Goal: Task Accomplishment & Management: Manage account settings

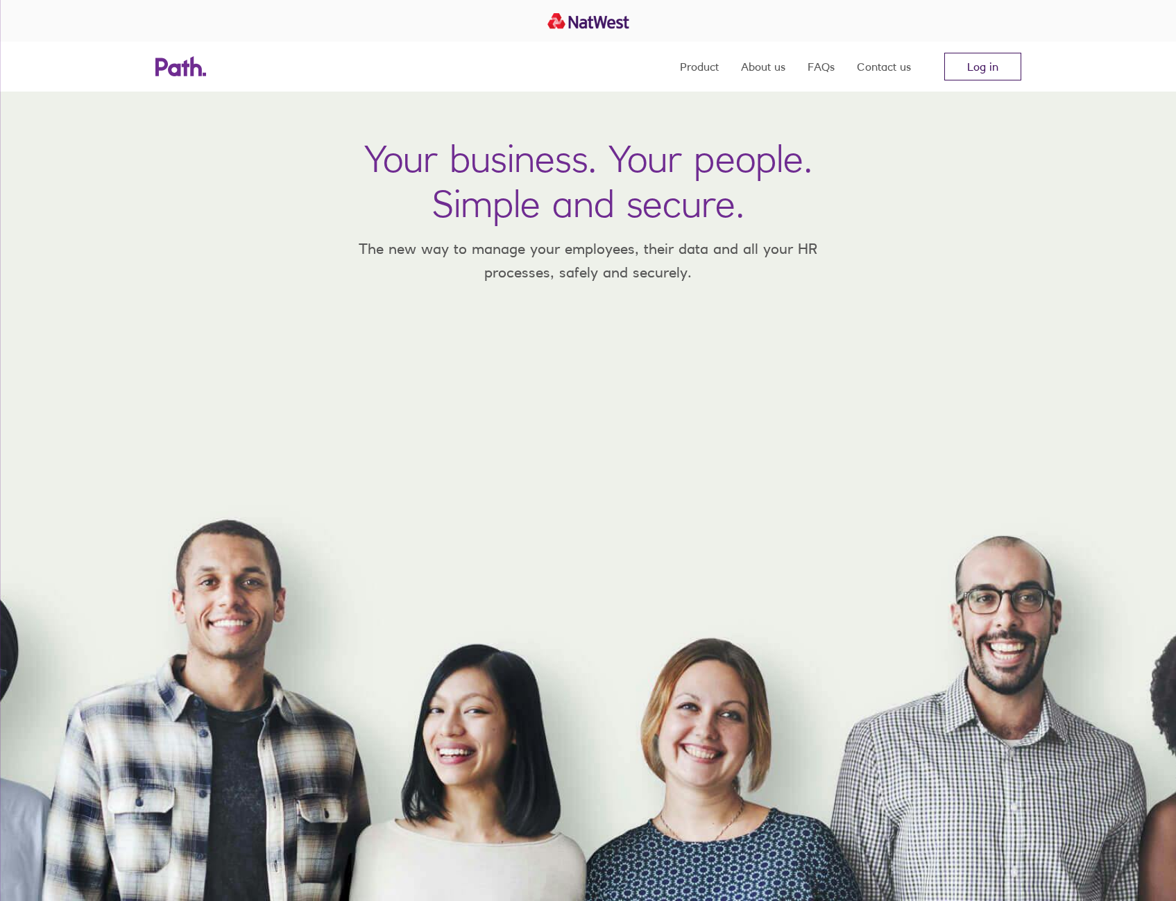
click at [991, 64] on link "Log in" at bounding box center [982, 67] width 77 height 28
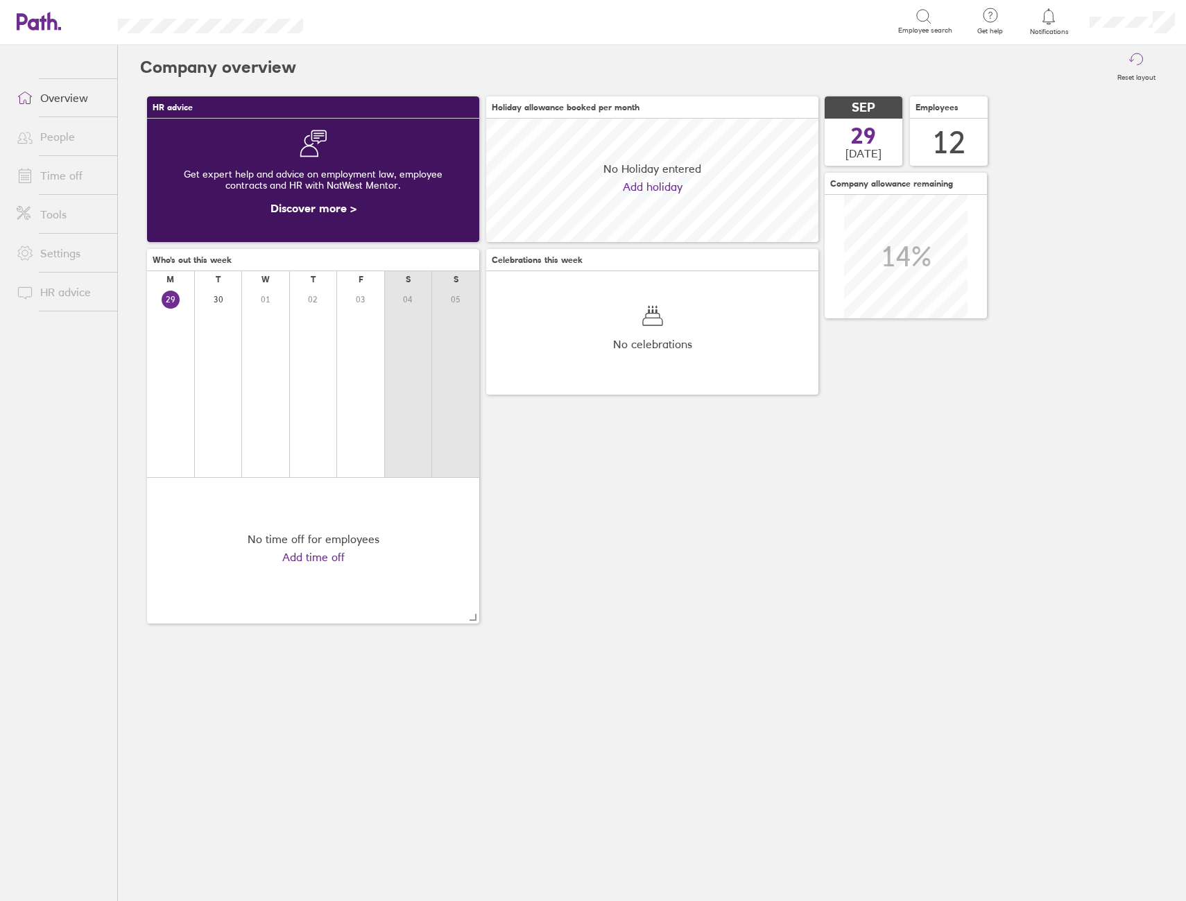
scroll to position [123, 332]
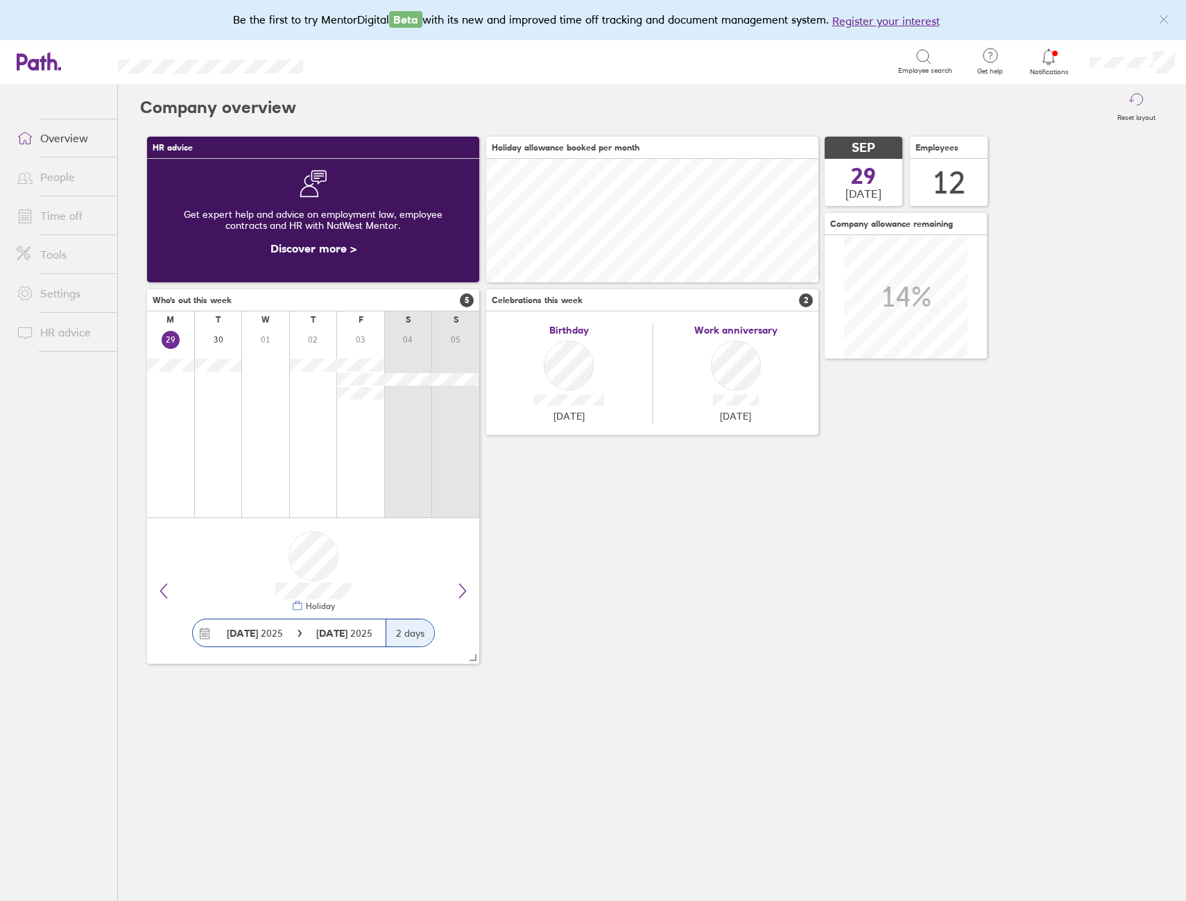
click at [1048, 60] on icon at bounding box center [1049, 57] width 17 height 17
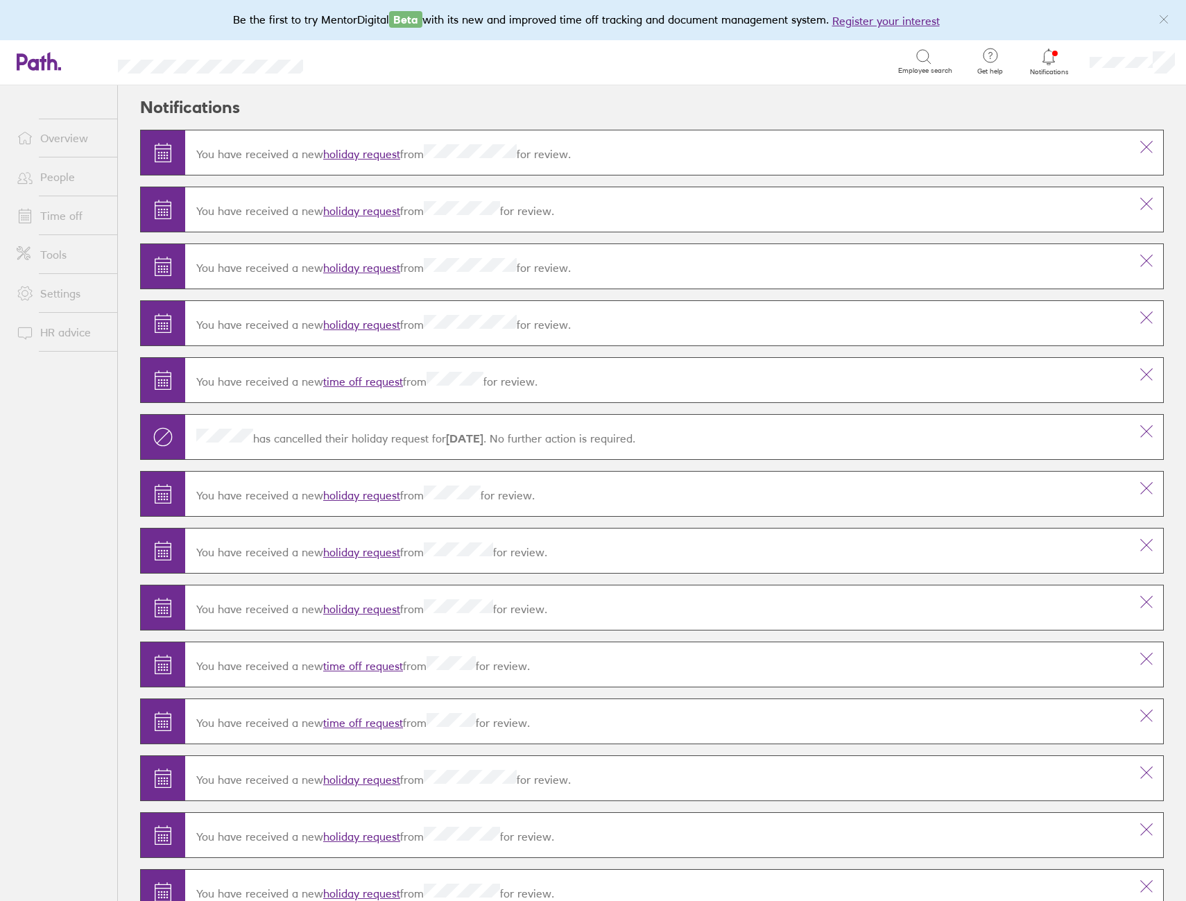
click at [368, 152] on link "holiday request" at bounding box center [361, 154] width 77 height 14
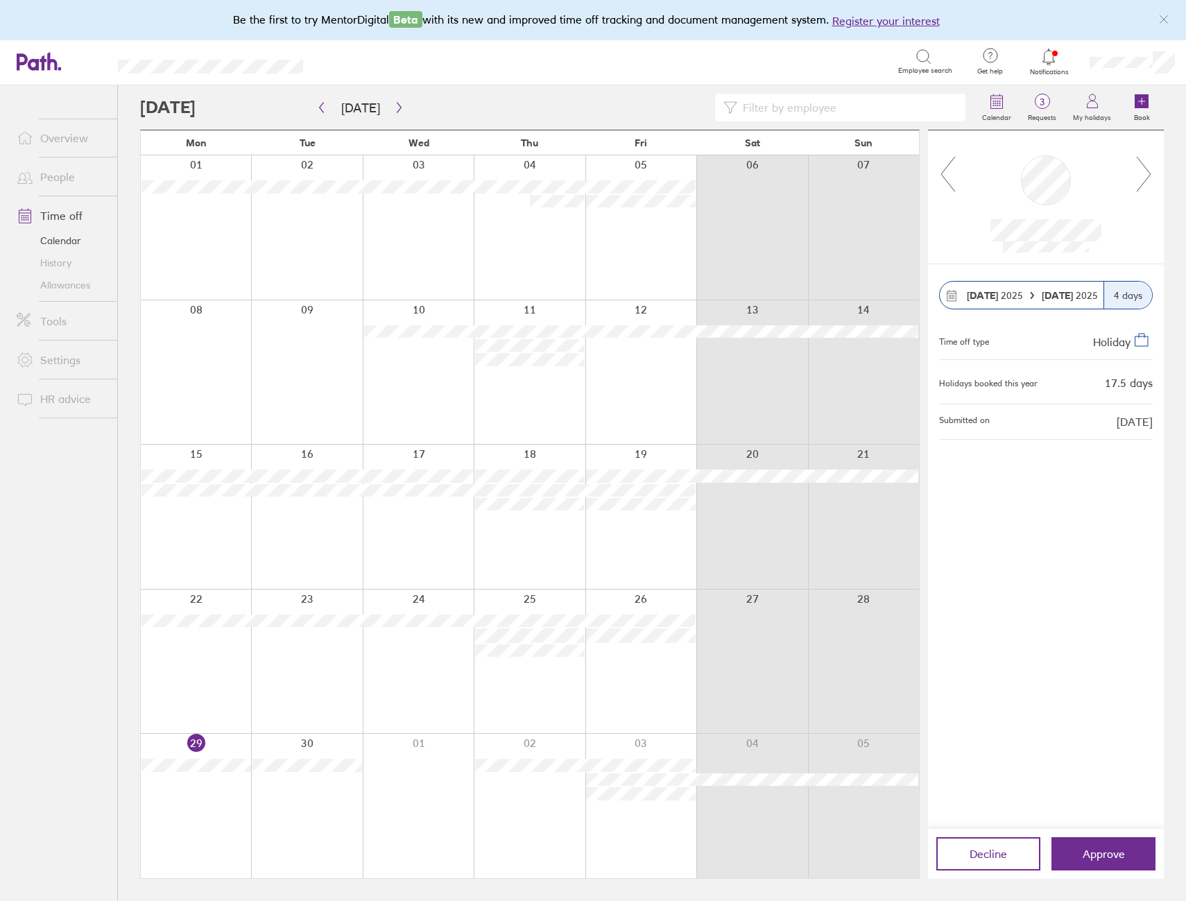
click at [1145, 178] on icon at bounding box center [1144, 173] width 17 height 37
click at [1147, 176] on icon at bounding box center [1144, 173] width 17 height 37
click at [397, 106] on icon "button" at bounding box center [399, 107] width 10 height 11
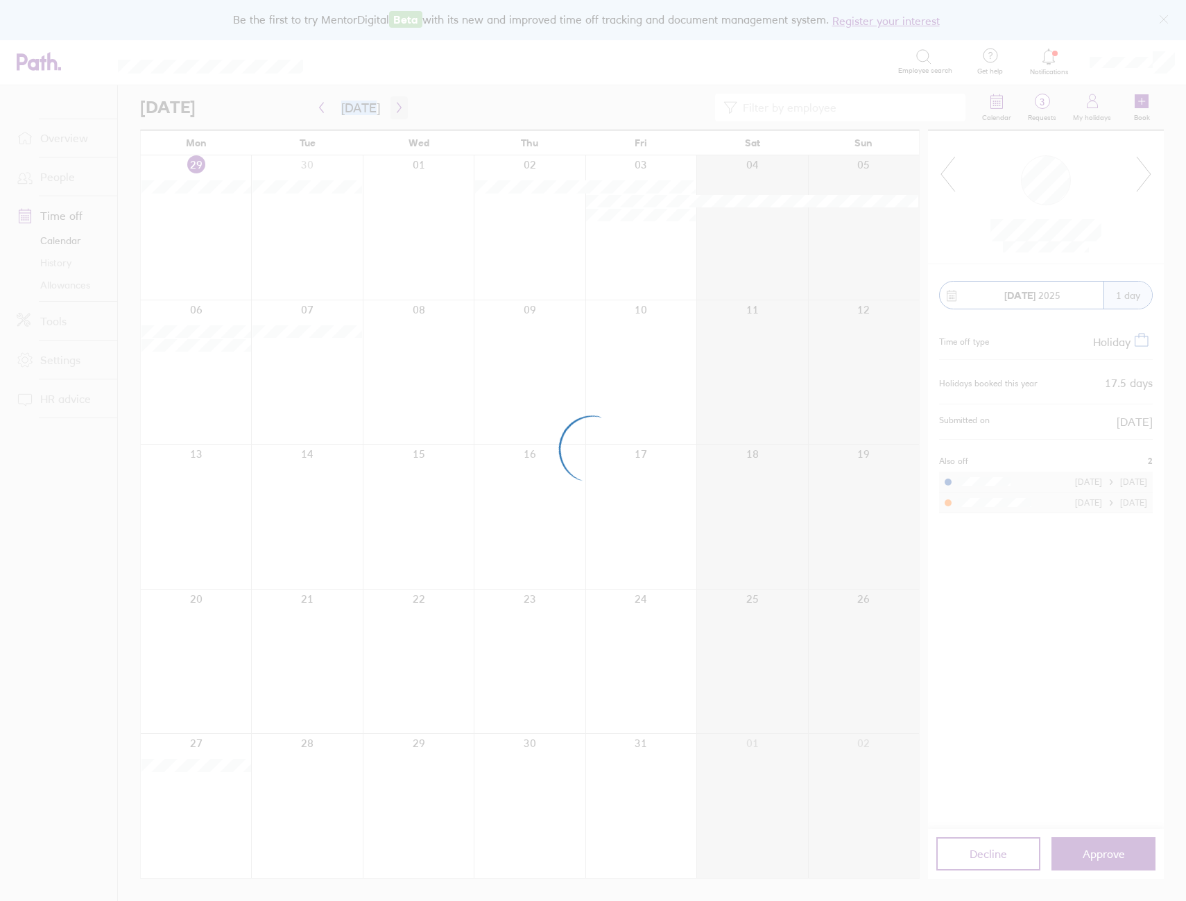
click at [397, 106] on div at bounding box center [593, 450] width 1186 height 901
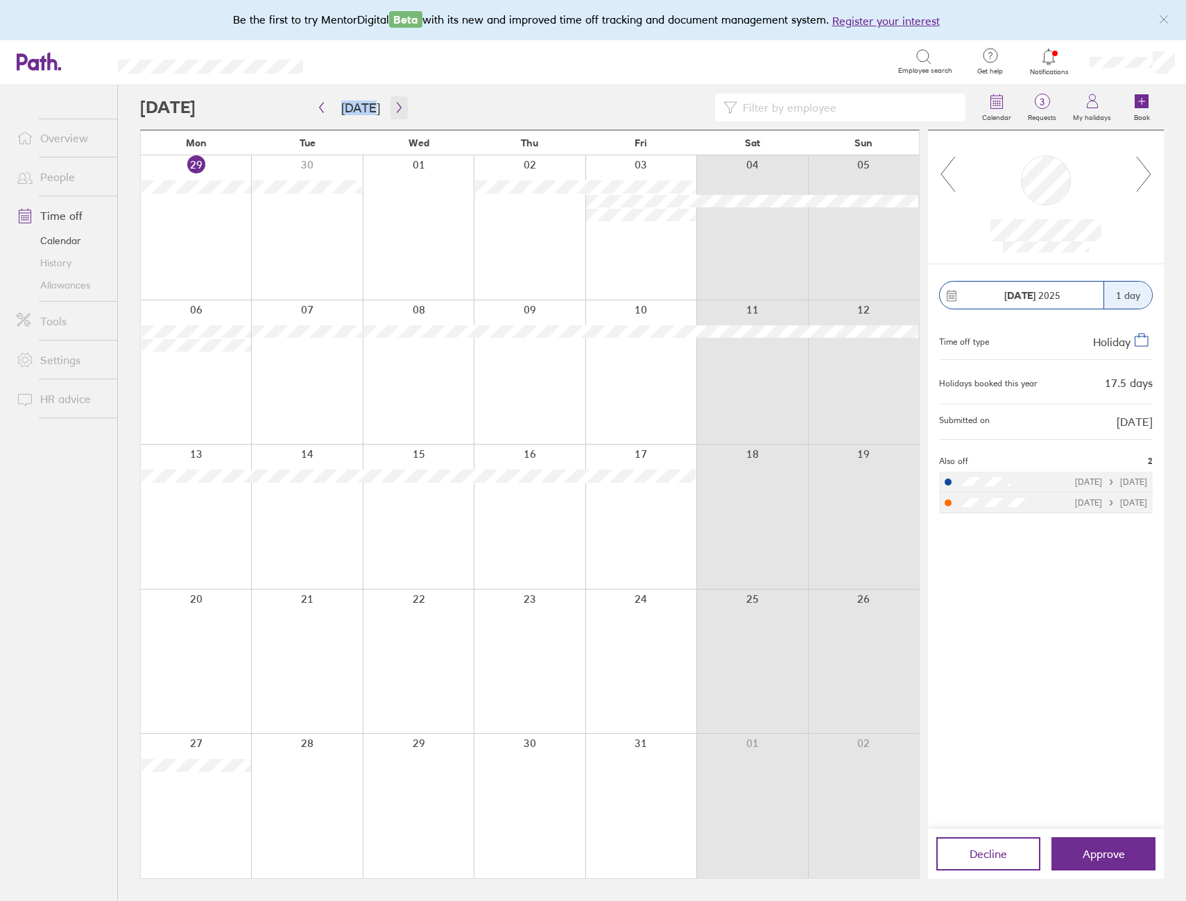
click at [397, 109] on icon "button" at bounding box center [399, 107] width 10 height 11
click at [320, 105] on icon "button" at bounding box center [321, 107] width 10 height 11
